Goal: Transaction & Acquisition: Purchase product/service

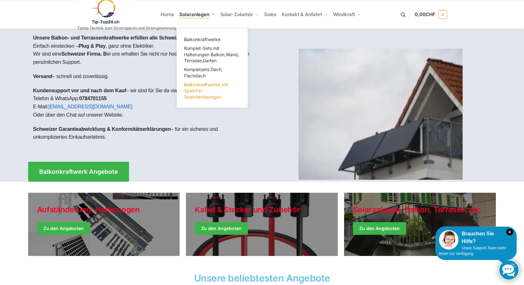
click at [202, 85] on span "Balkonkraftwerke mit Speicher Speicherlösungen" at bounding box center [206, 91] width 44 height 18
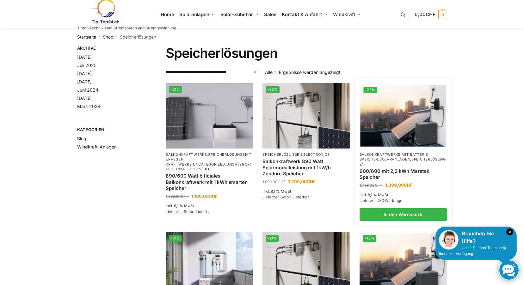
click at [406, 114] on img at bounding box center [403, 116] width 86 height 64
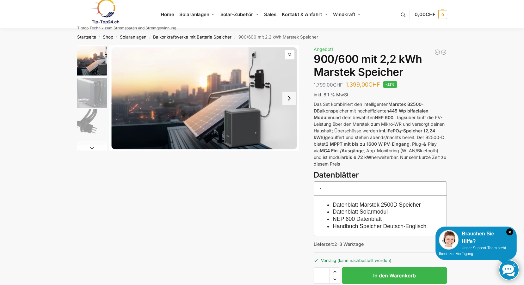
click at [290, 100] on button "Next slide" at bounding box center [289, 98] width 13 height 13
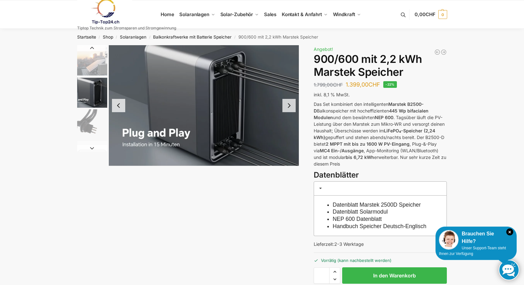
click at [289, 104] on button "Next slide" at bounding box center [289, 105] width 13 height 13
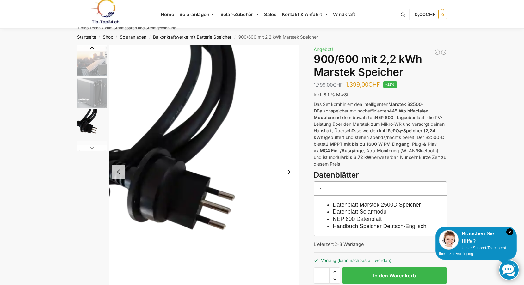
click at [289, 104] on img "3 / 8" at bounding box center [204, 172] width 191 height 254
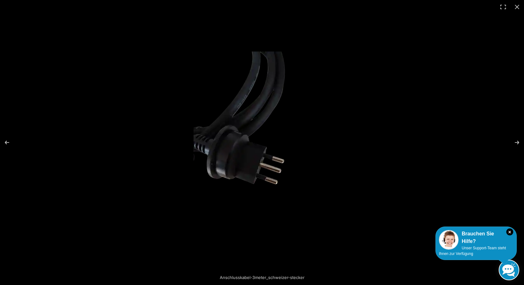
click at [285, 151] on img at bounding box center [262, 143] width 137 height 183
